Goal: Task Accomplishment & Management: Use online tool/utility

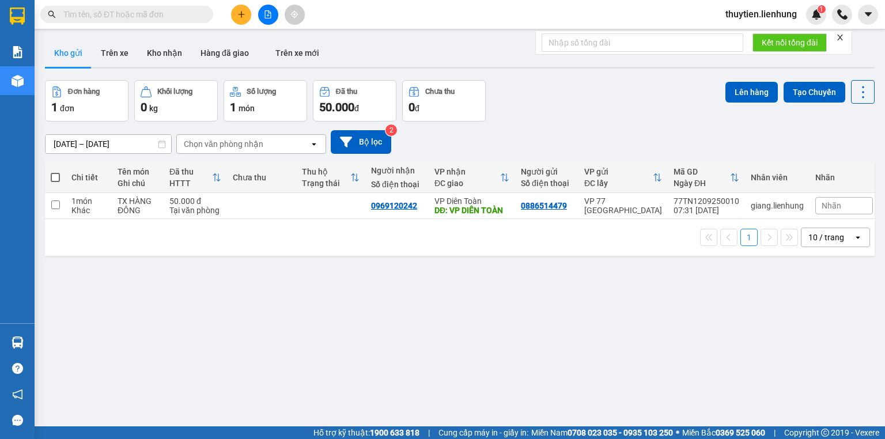
click at [272, 17] on button at bounding box center [268, 15] width 20 height 20
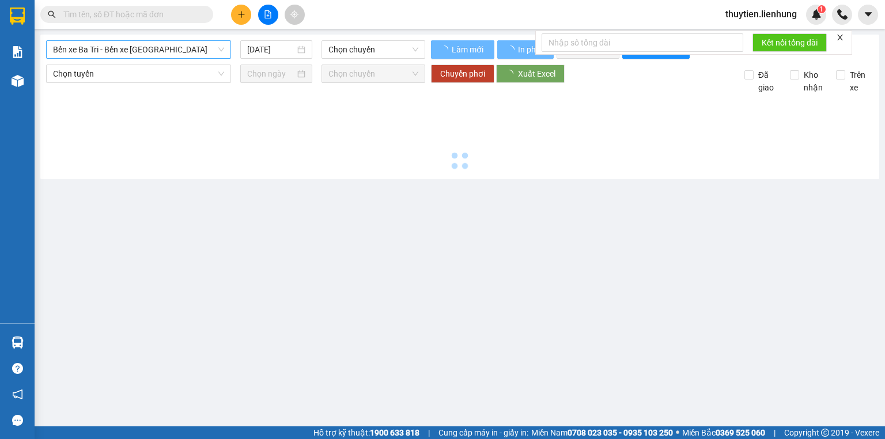
type input "[DATE]"
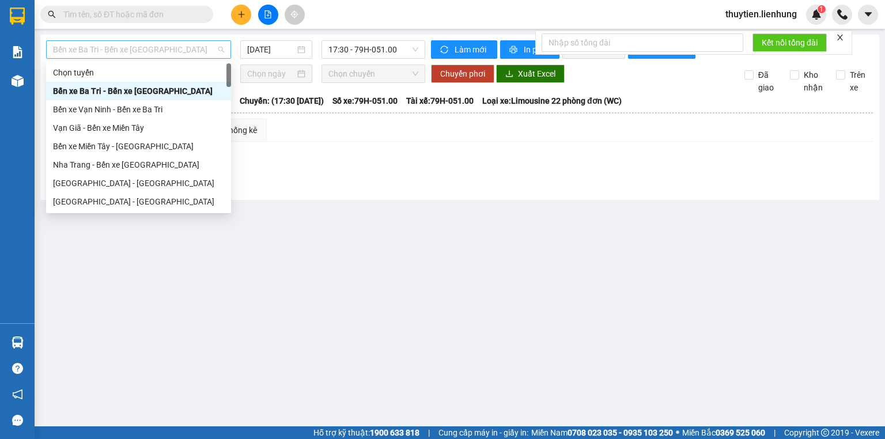
click at [126, 52] on span "Bến xe Ba Tri - Bến xe [GEOGRAPHIC_DATA]" at bounding box center [138, 49] width 171 height 17
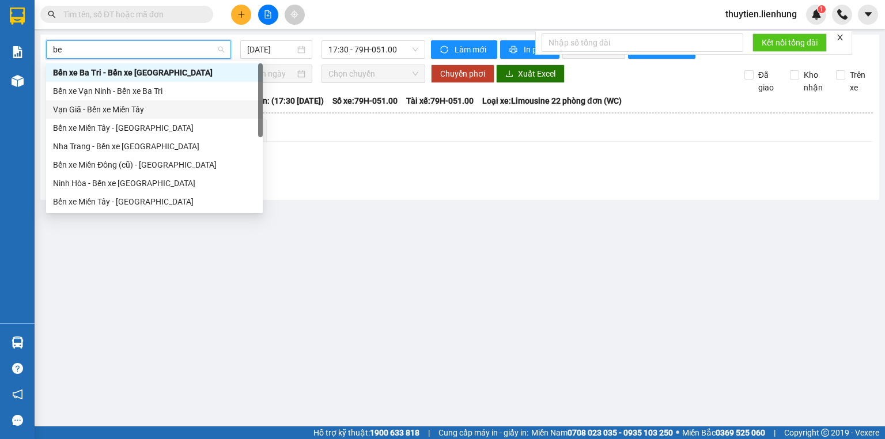
type input "b"
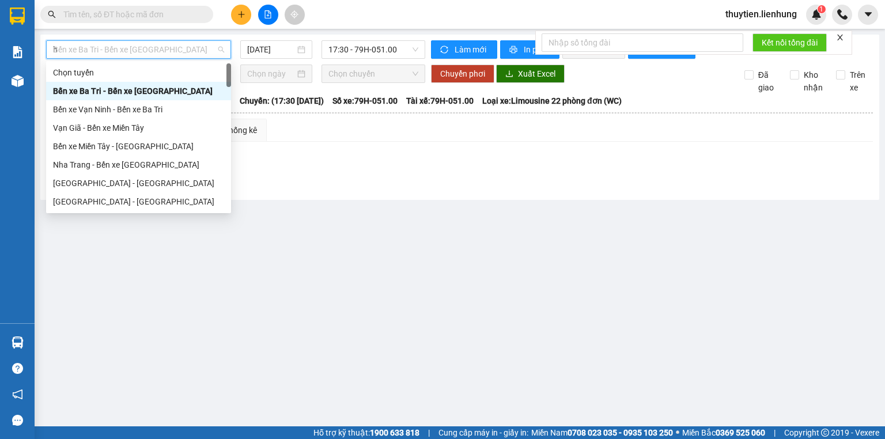
type input "ho"
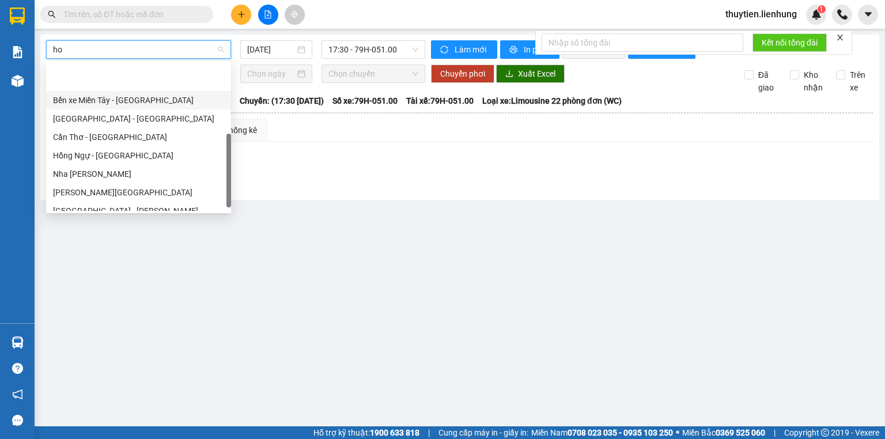
scroll to position [88, 0]
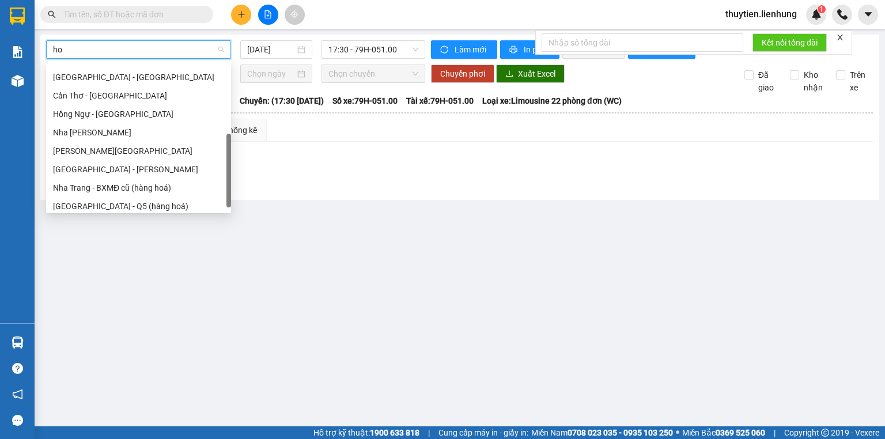
click at [125, 149] on div "[PERSON_NAME][GEOGRAPHIC_DATA]" at bounding box center [138, 151] width 171 height 13
type input "[DATE]"
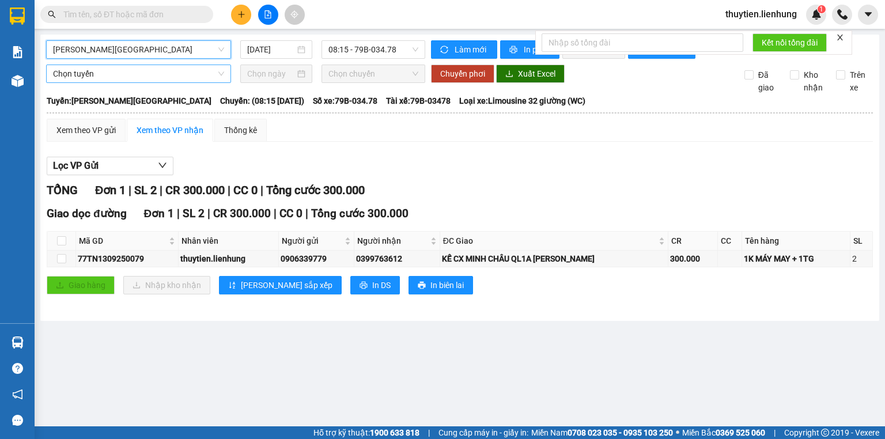
click at [178, 82] on span "Chọn tuyến" at bounding box center [138, 73] width 171 height 17
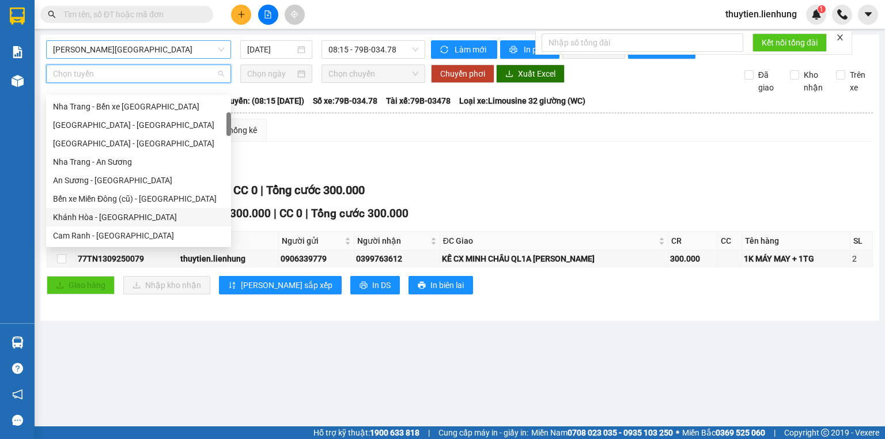
scroll to position [231, 0]
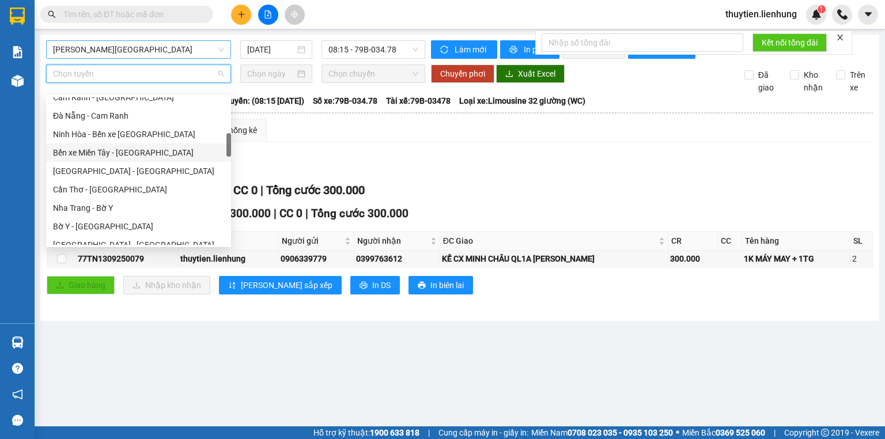
click at [124, 153] on div "Bến xe Miền Tây - [GEOGRAPHIC_DATA]" at bounding box center [138, 152] width 171 height 13
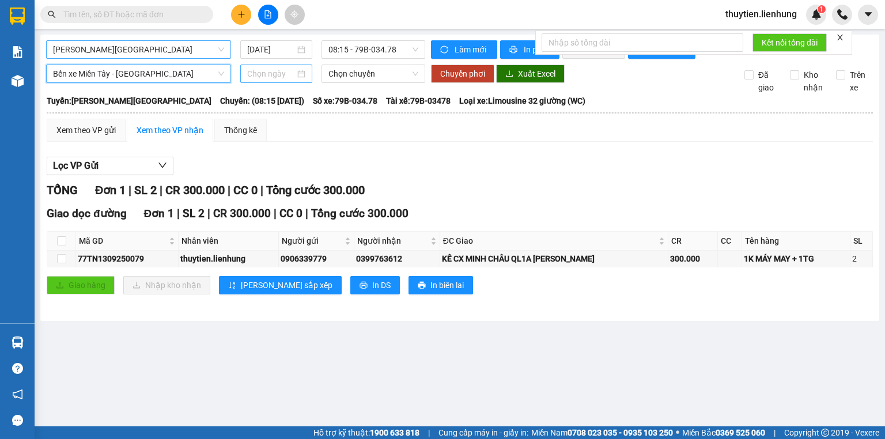
click at [288, 75] on div at bounding box center [275, 74] width 71 height 18
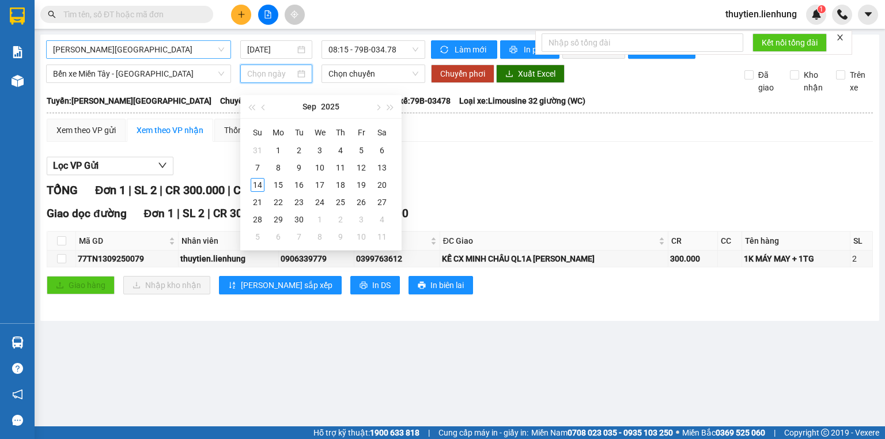
click at [291, 78] on input at bounding box center [270, 73] width 47 height 13
type input "[DATE]"
click at [259, 179] on div "14" at bounding box center [258, 185] width 14 height 14
type input "[DATE]"
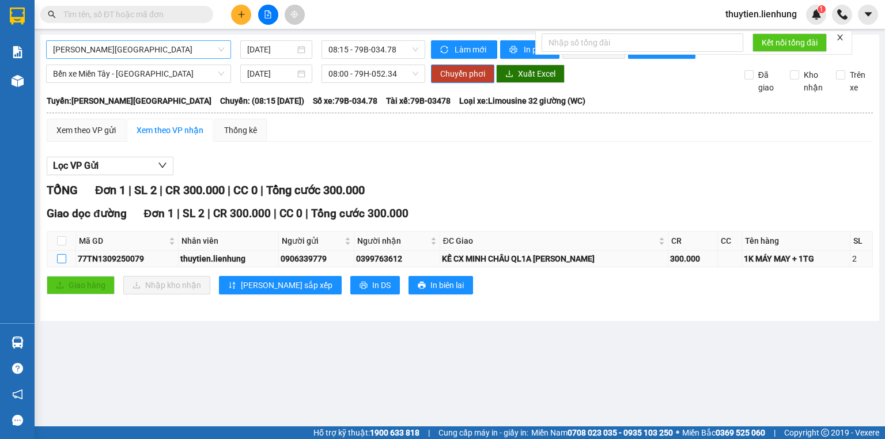
click at [58, 263] on input "checkbox" at bounding box center [61, 258] width 9 height 9
checkbox input "true"
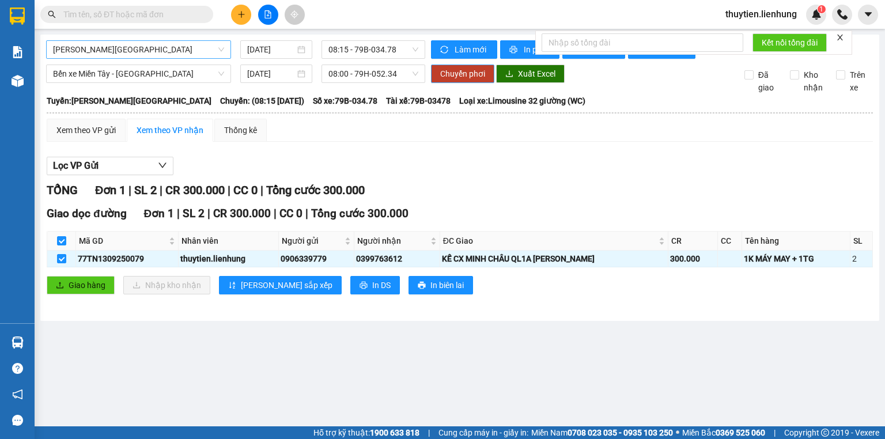
click at [477, 80] on span "Chuyển phơi" at bounding box center [462, 73] width 45 height 13
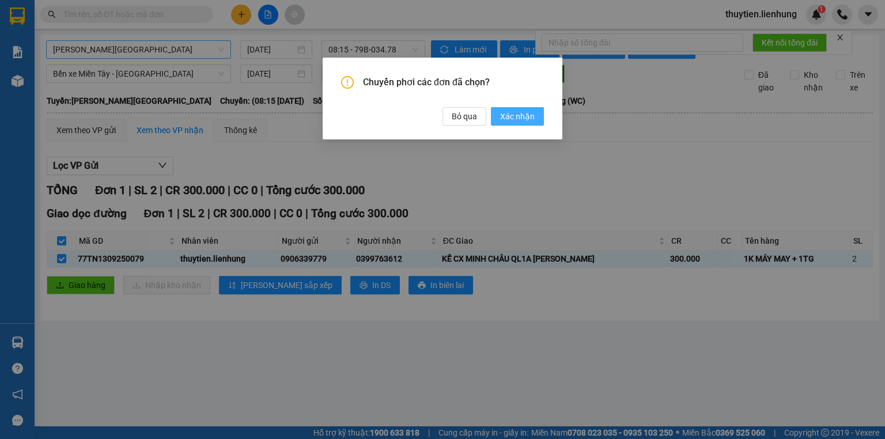
click at [503, 118] on span "Xác nhận" at bounding box center [517, 116] width 35 height 13
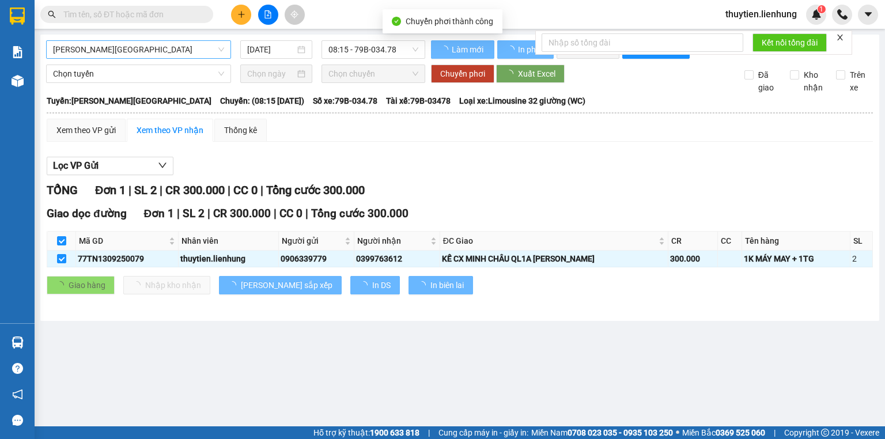
checkbox input "false"
